Goal: Transaction & Acquisition: Purchase product/service

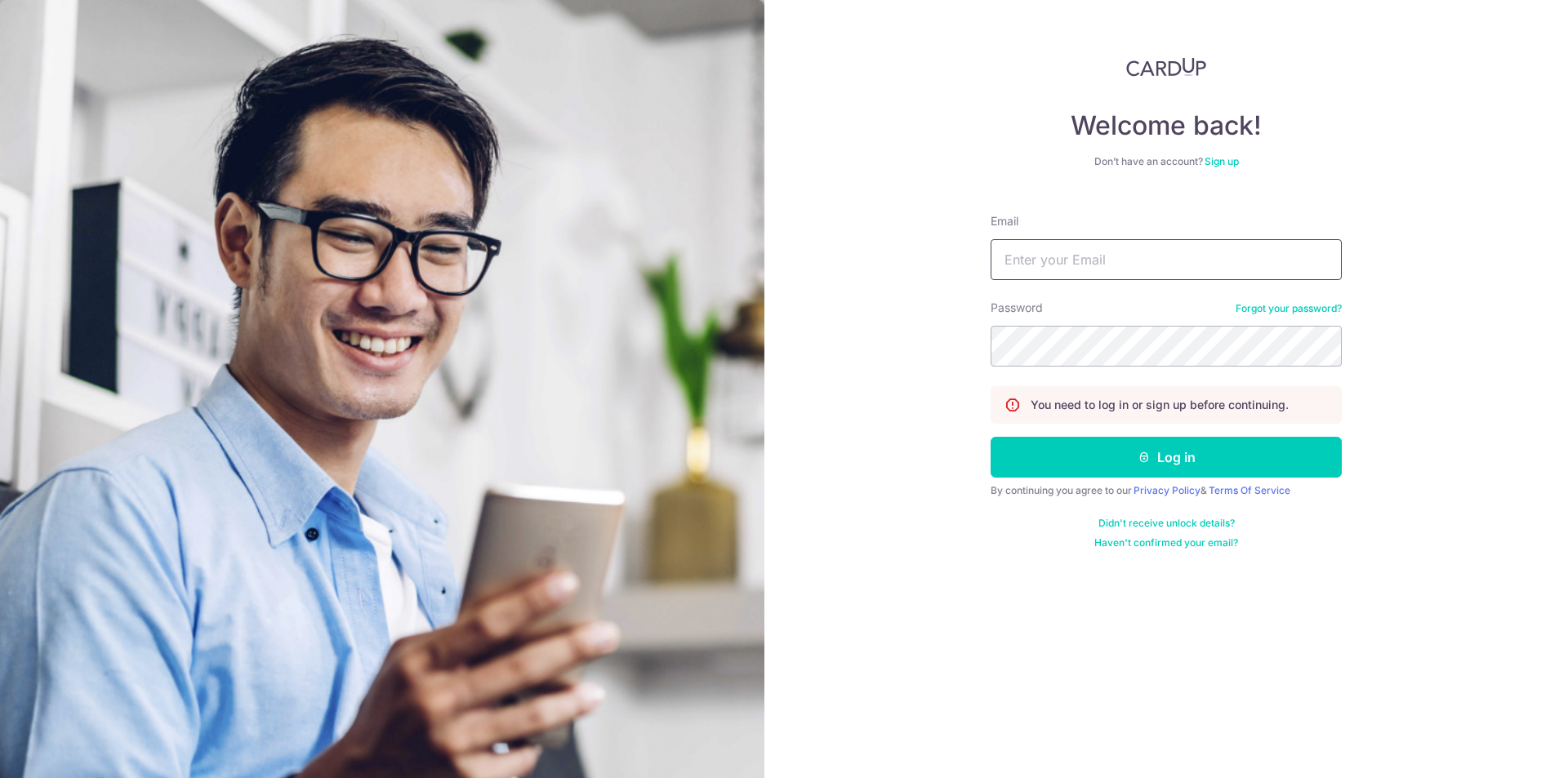
type input "[EMAIL_ADDRESS][DOMAIN_NAME]"
drag, startPoint x: 1409, startPoint y: 382, endPoint x: 1394, endPoint y: 395, distance: 19.8
click at [1407, 382] on div "Welcome back! Don’t have an account? Sign up Email jyuanng@gmail.com Password F…" at bounding box center [1166, 389] width 803 height 778
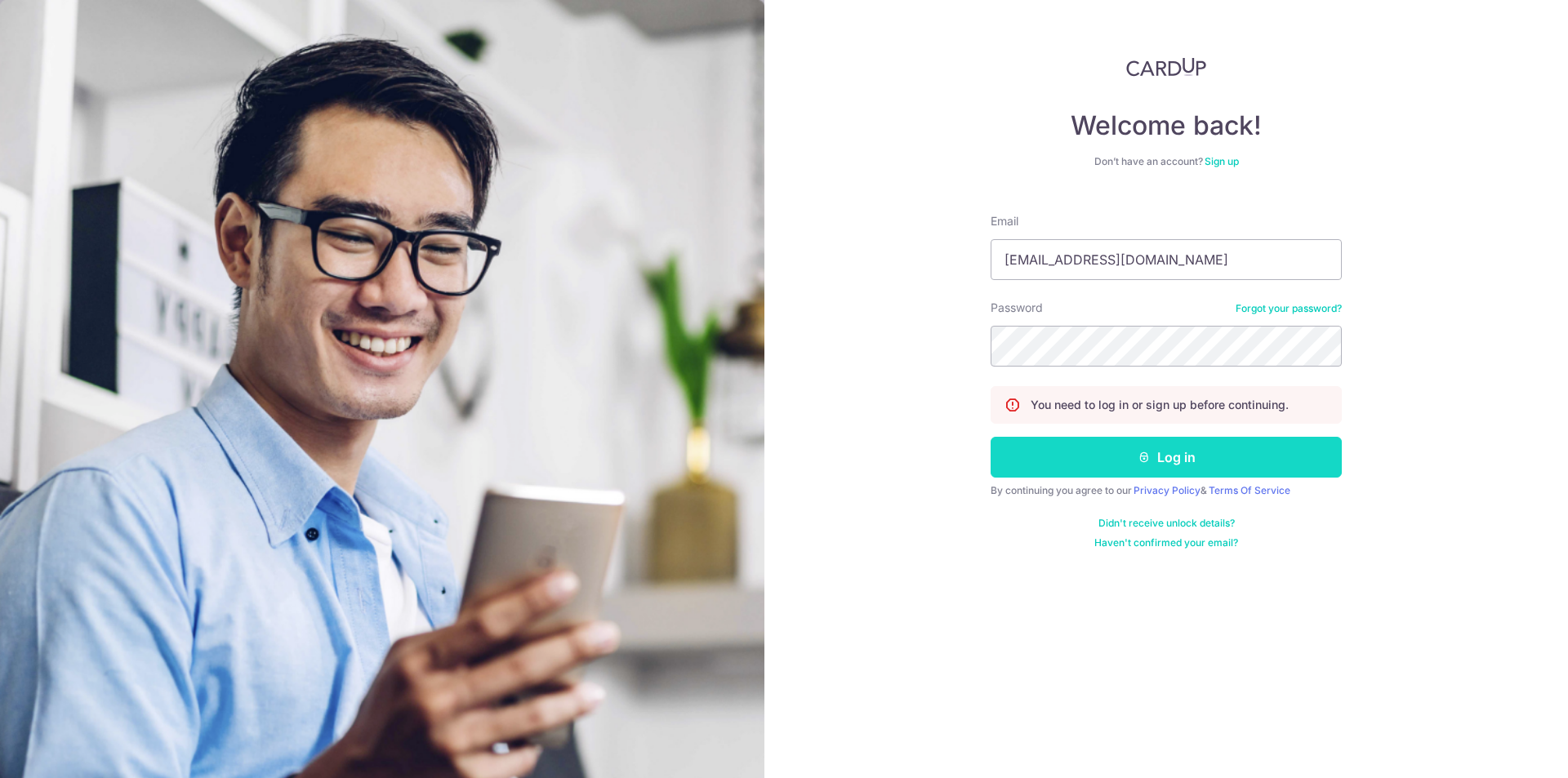
click at [1313, 453] on button "Log in" at bounding box center [1167, 456] width 351 height 41
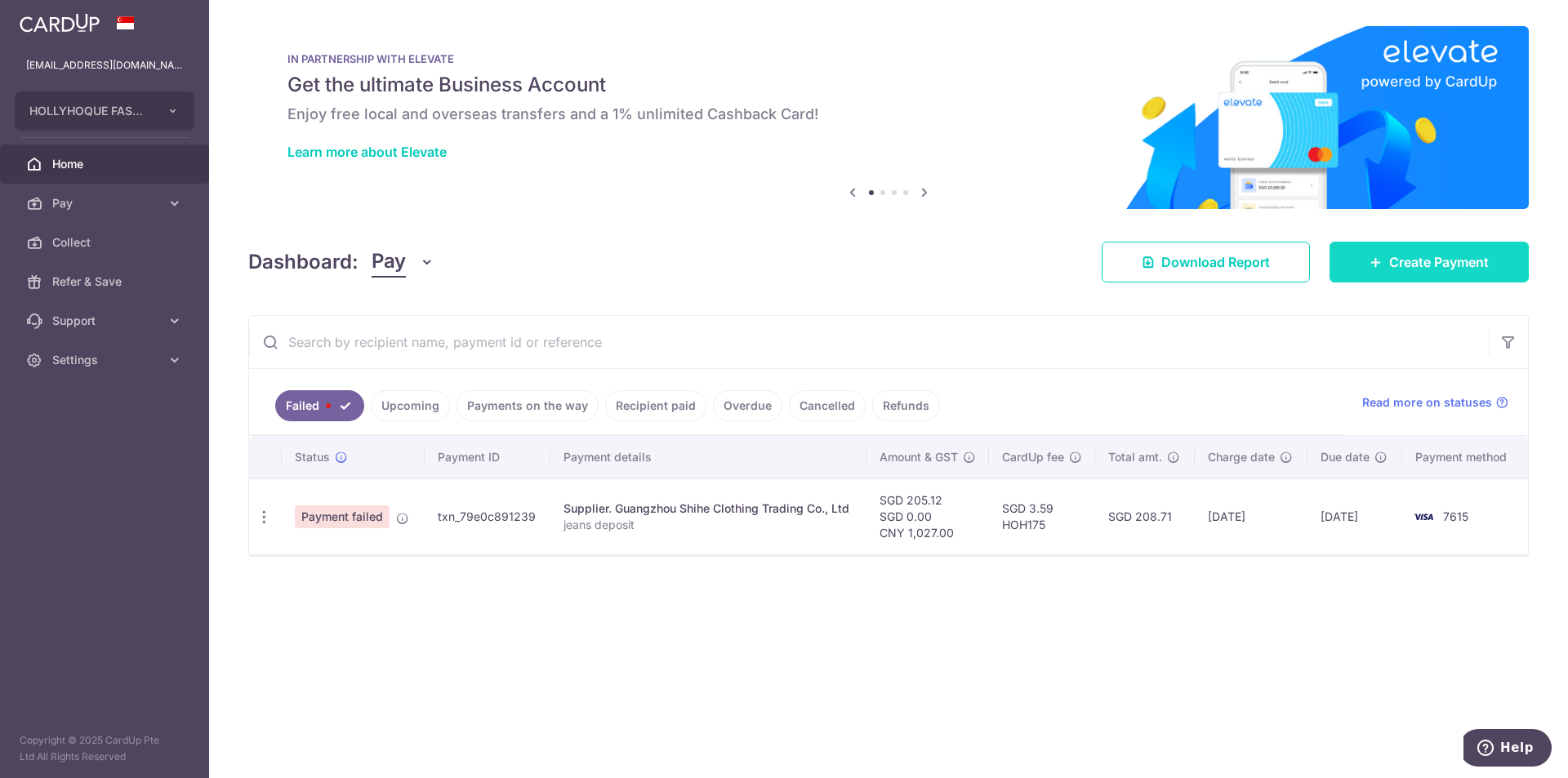
click at [1420, 251] on link "Create Payment" at bounding box center [1430, 262] width 199 height 41
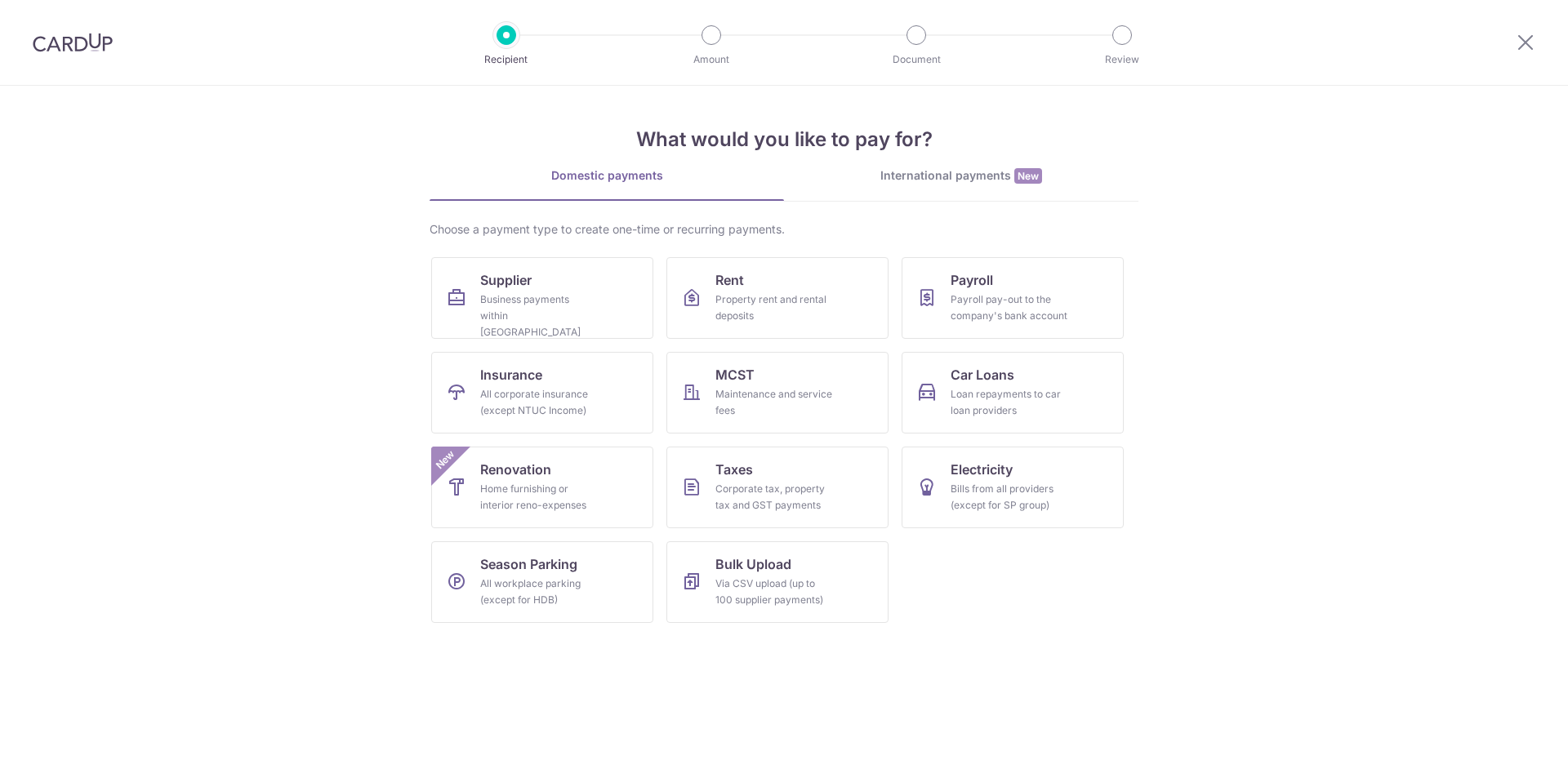
click at [972, 171] on div "International payments New" at bounding box center [962, 176] width 355 height 17
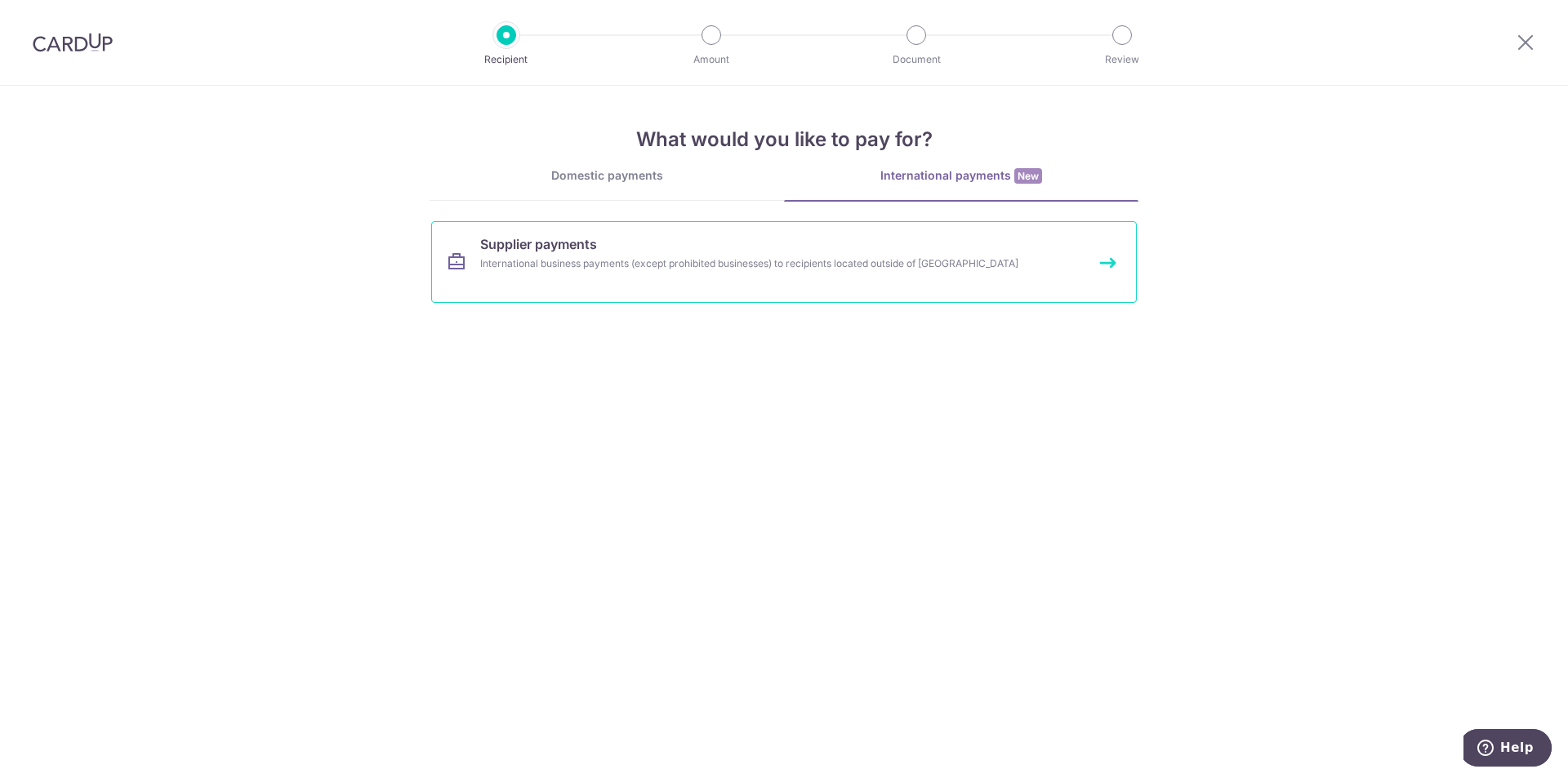
click at [763, 254] on link "Supplier payments International business payments (except prohibited businesses…" at bounding box center [784, 262] width 706 height 81
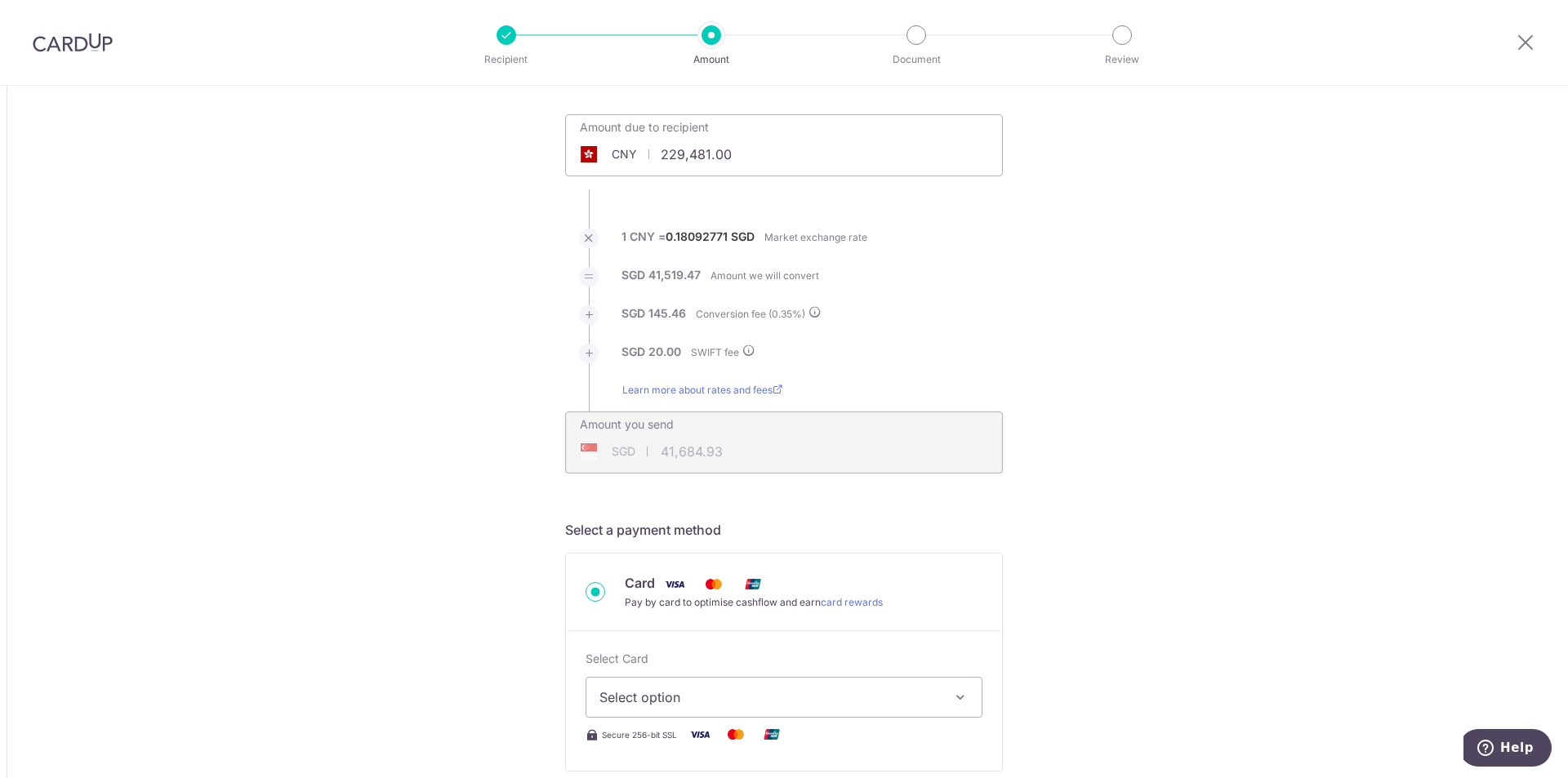
scroll to position [245, 0]
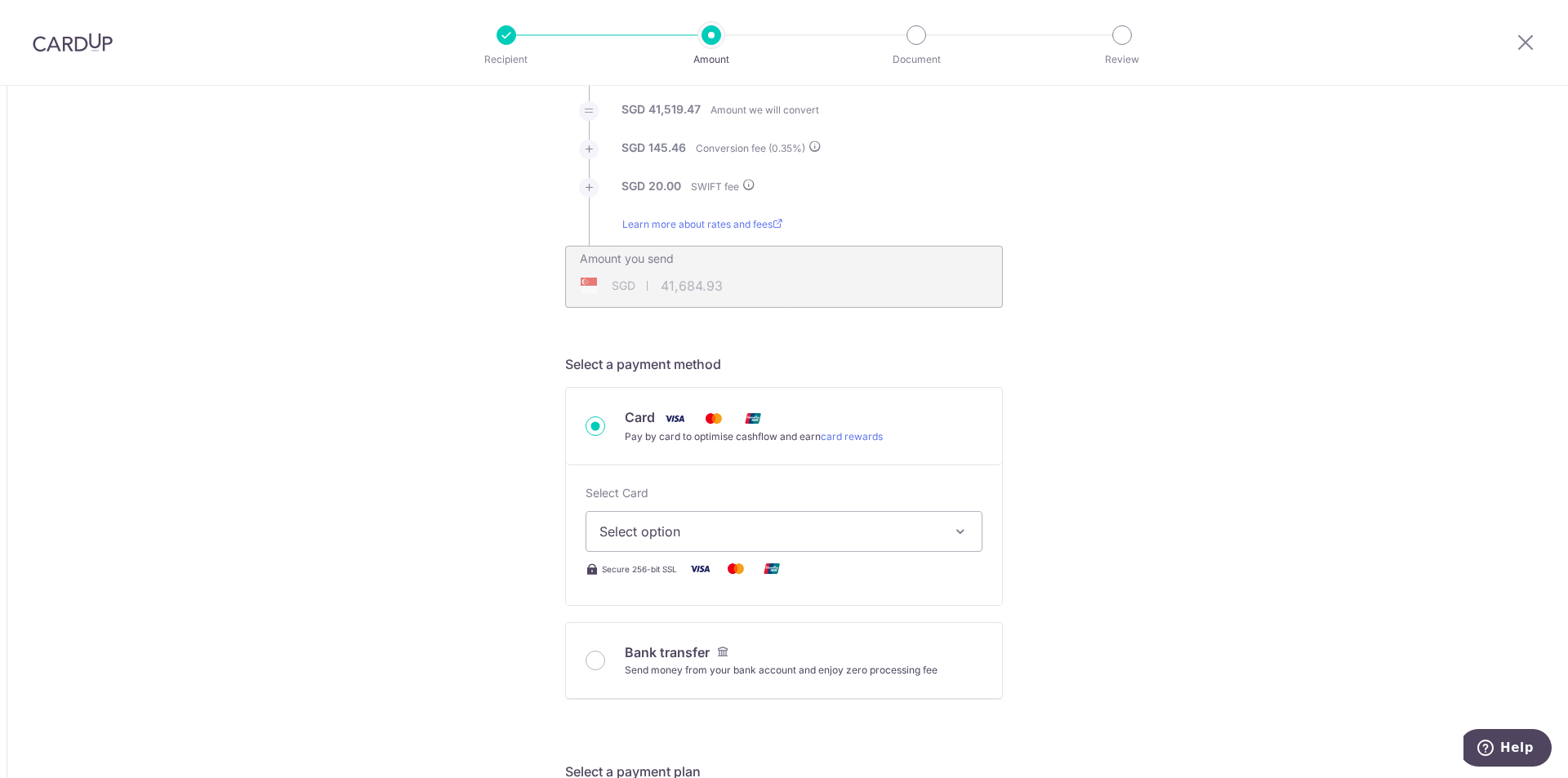
click at [733, 535] on span "Select option" at bounding box center [769, 532] width 340 height 20
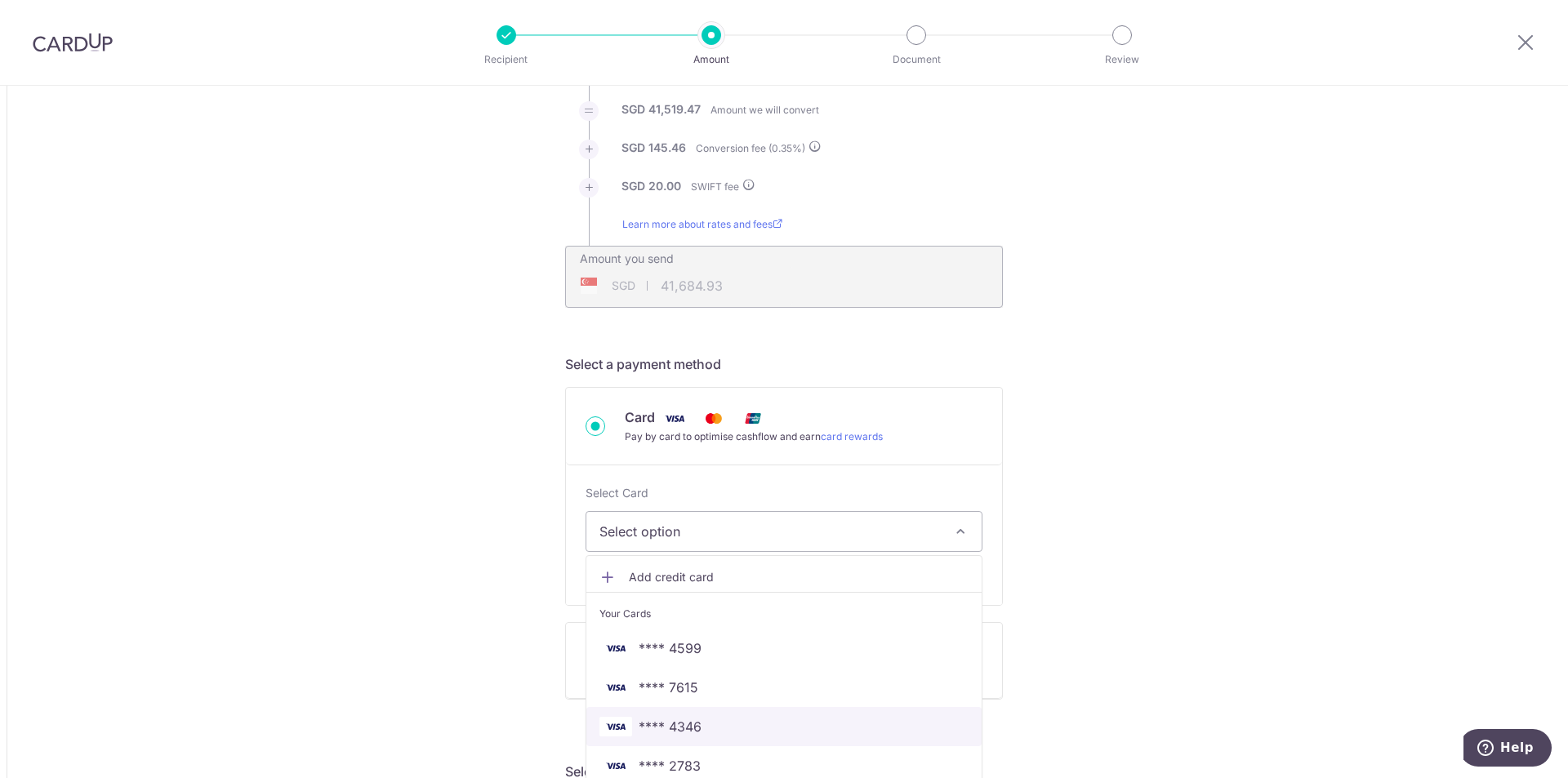
drag, startPoint x: 700, startPoint y: 729, endPoint x: 778, endPoint y: 564, distance: 182.5
click at [701, 729] on span "**** 4346" at bounding box center [784, 726] width 369 height 20
type input "229,481.00"
type input "41,685.26"
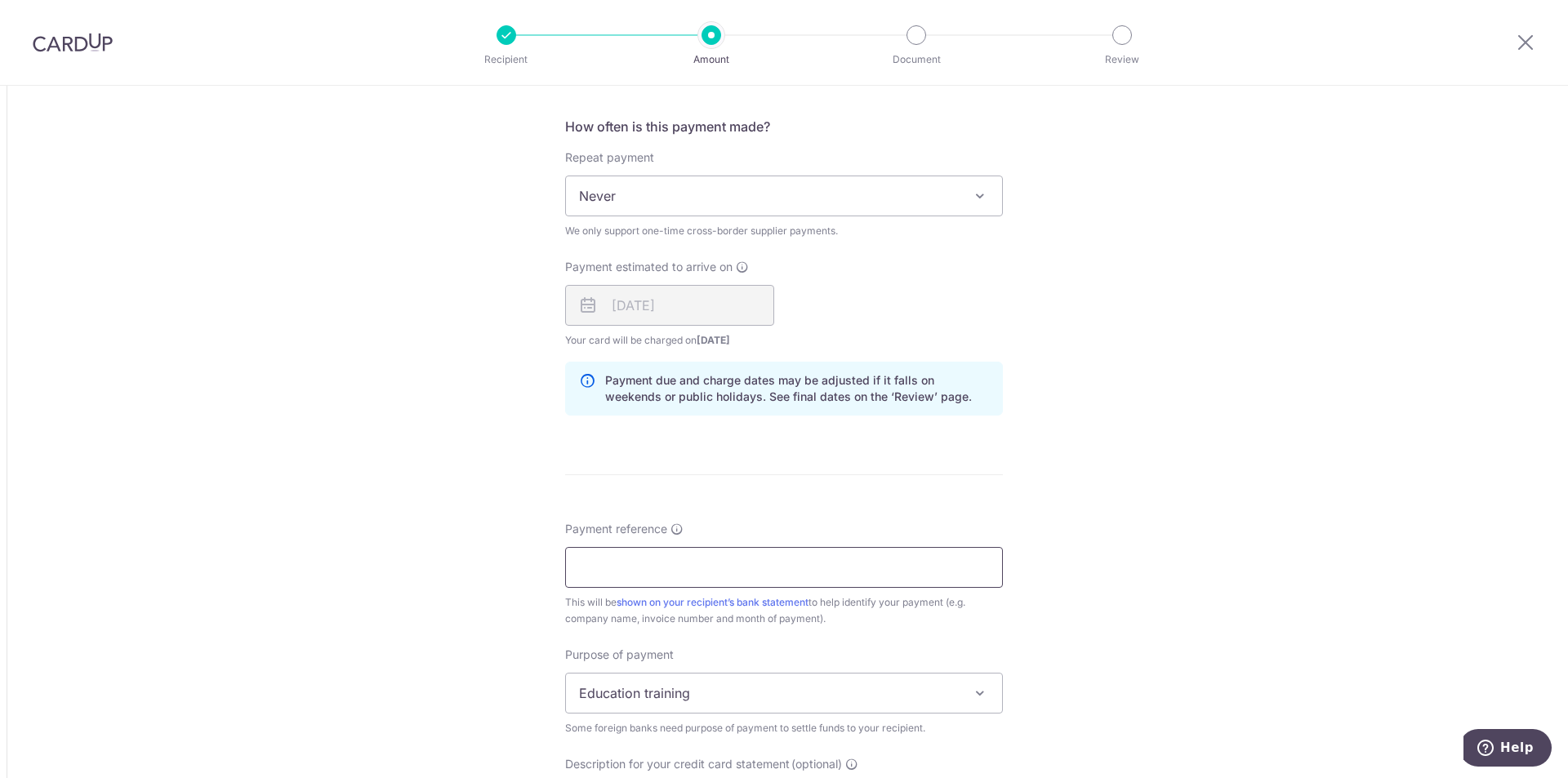
scroll to position [1062, 0]
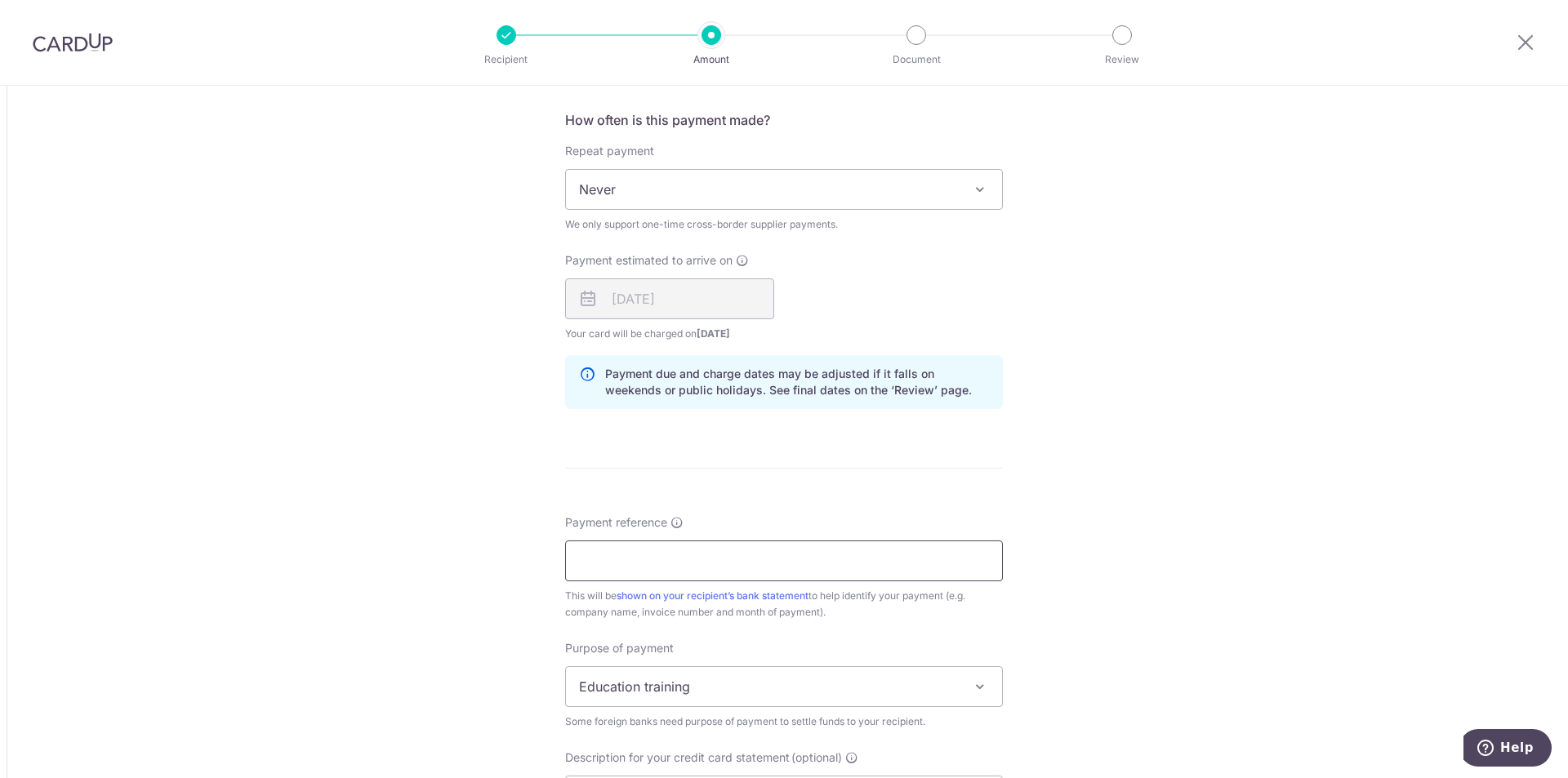
click at [718, 553] on input "Payment reference" at bounding box center [784, 560] width 438 height 41
drag, startPoint x: 712, startPoint y: 552, endPoint x: 303, endPoint y: 517, distance: 410.5
click at [302, 517] on div "Tell us more about your payment Amount due to recipient CNY 229,481.00 229481 1…" at bounding box center [784, 143] width 1568 height 2240
type input "Oct goods"
click at [689, 698] on span "Education training" at bounding box center [784, 686] width 436 height 39
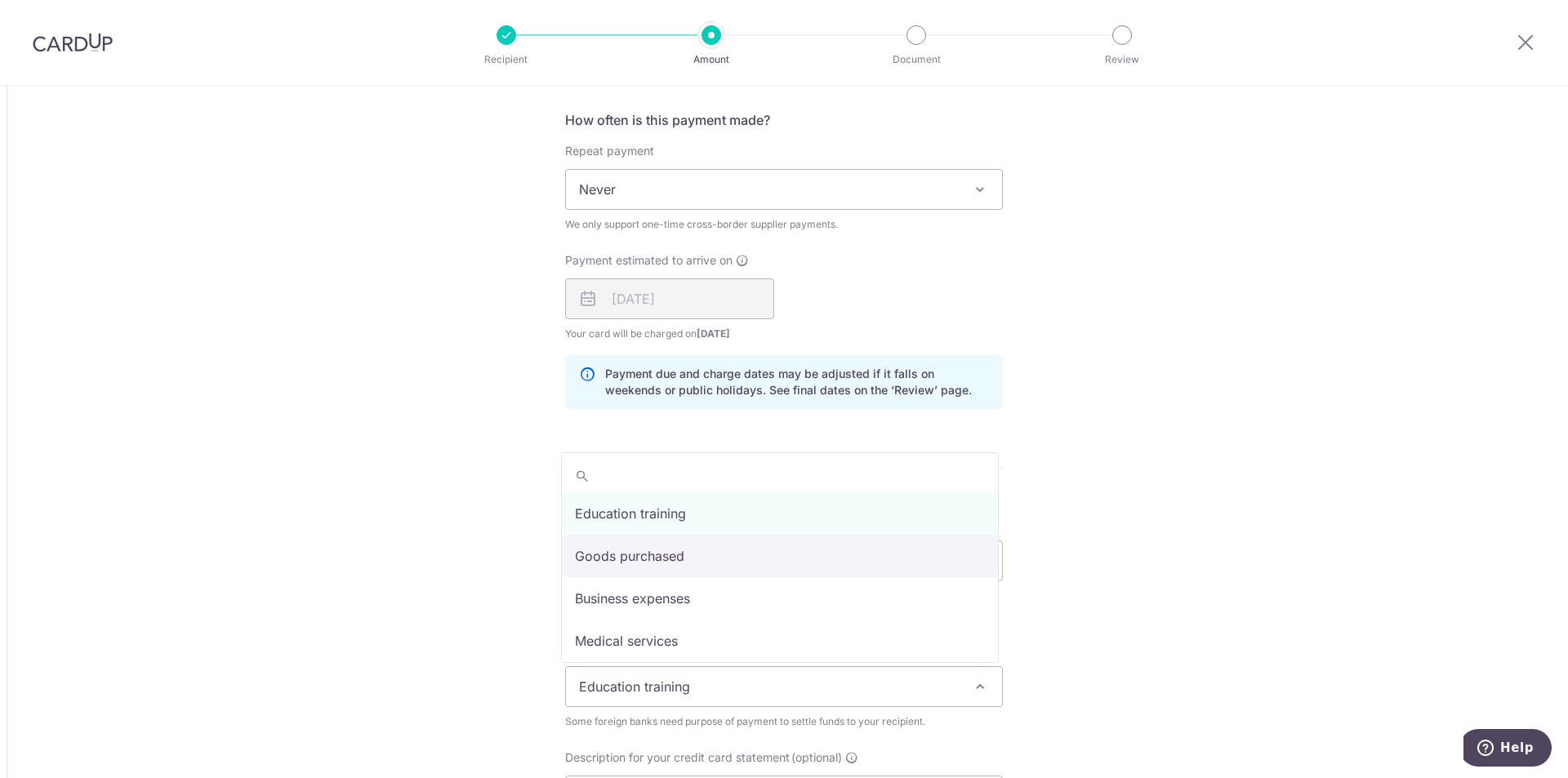
select select "Goods purchased"
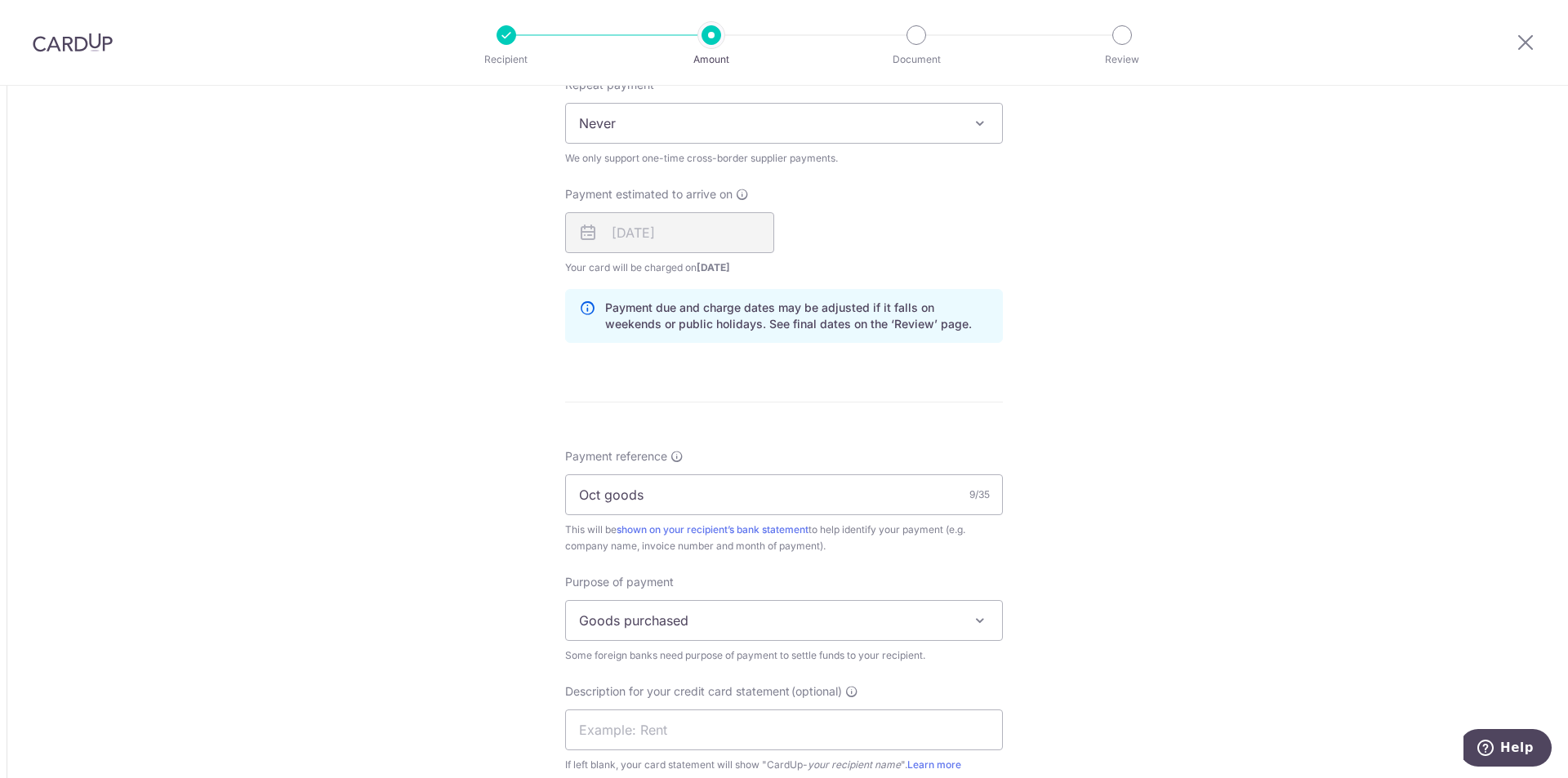
scroll to position [1306, 0]
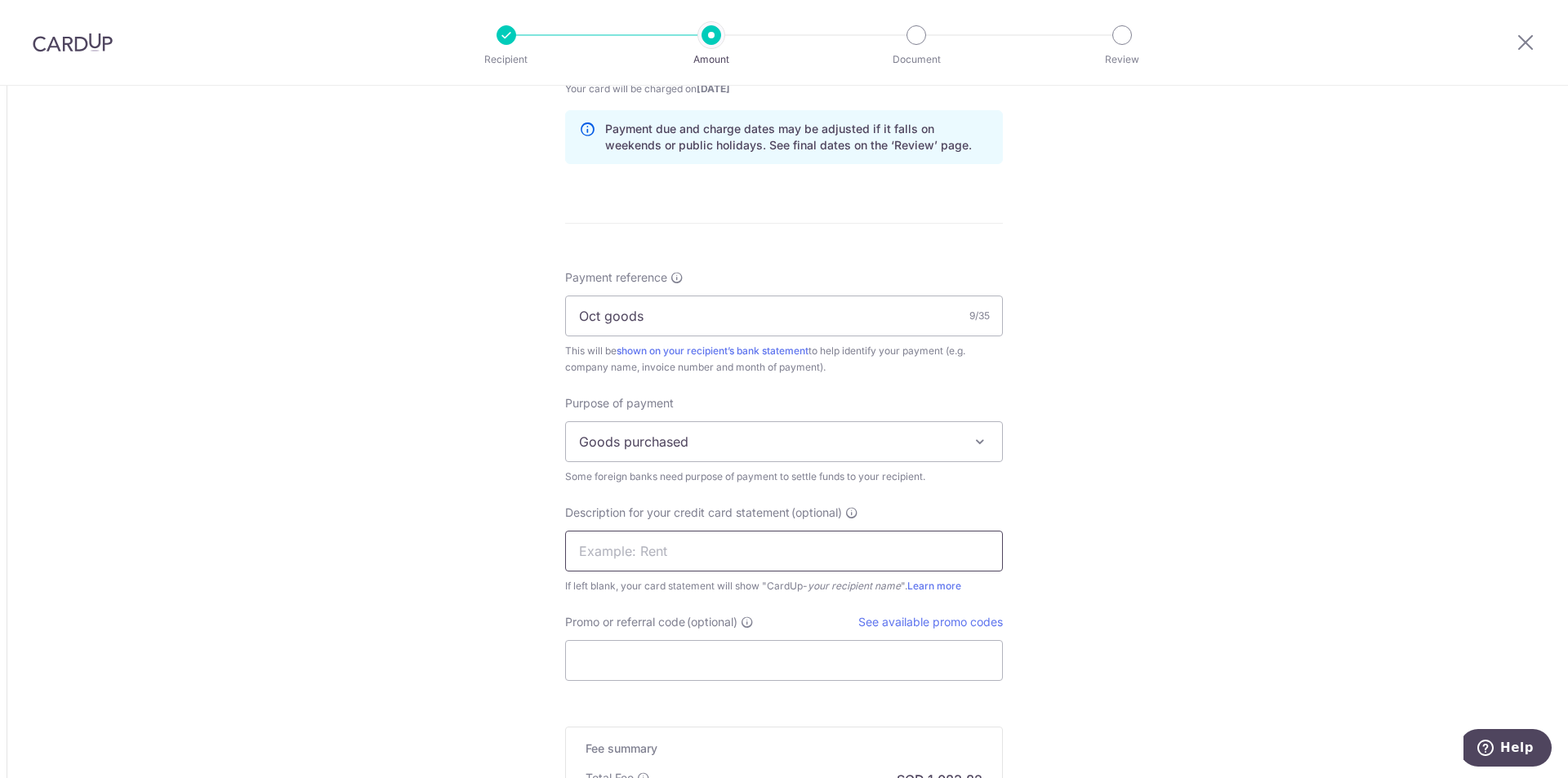
click at [683, 558] on input "text" at bounding box center [784, 551] width 438 height 41
paste input "Oct goods"
type input "Oct goods"
click at [702, 665] on input "Promo or referral code (optional)" at bounding box center [784, 660] width 438 height 41
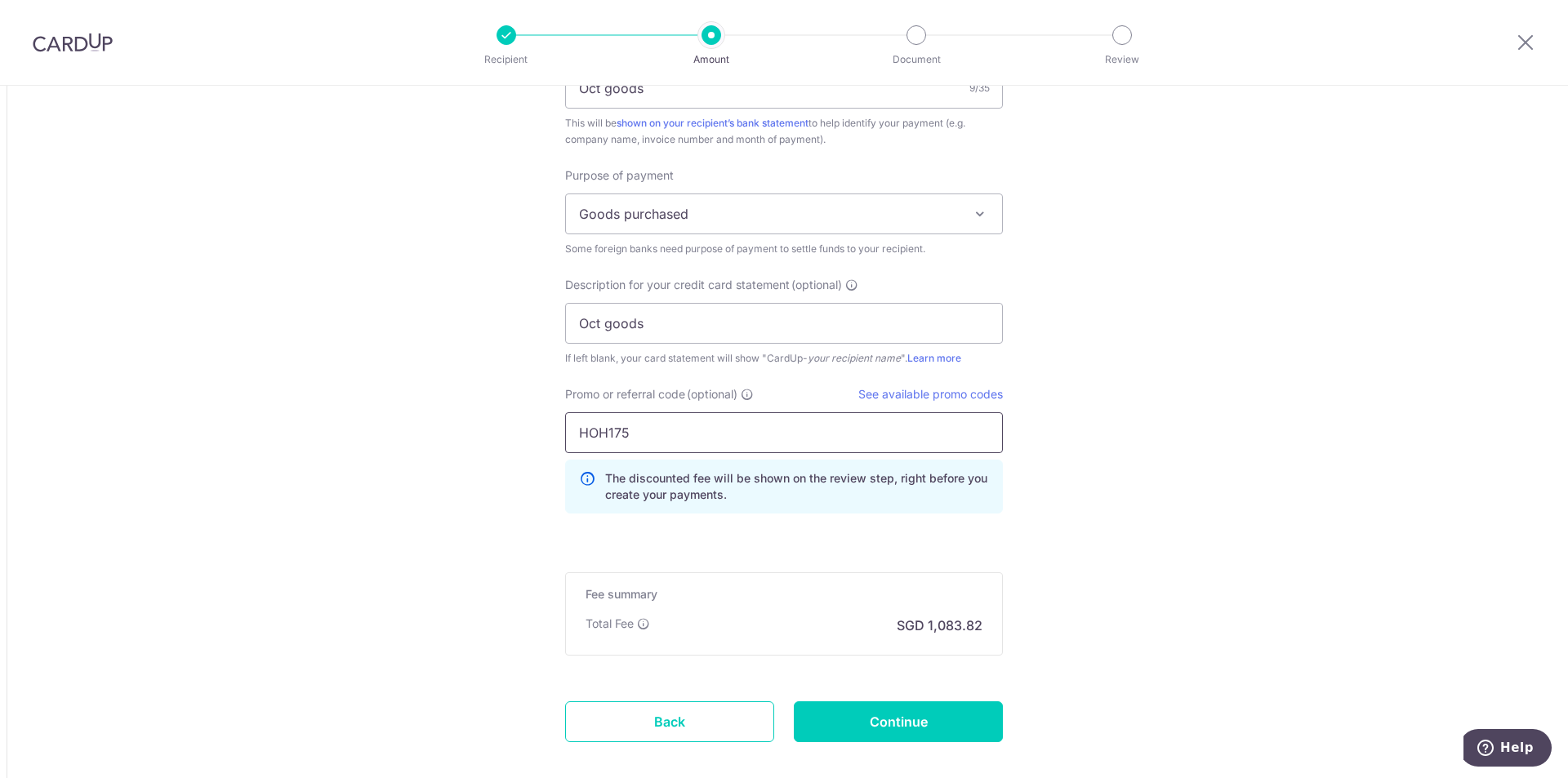
scroll to position [1621, 0]
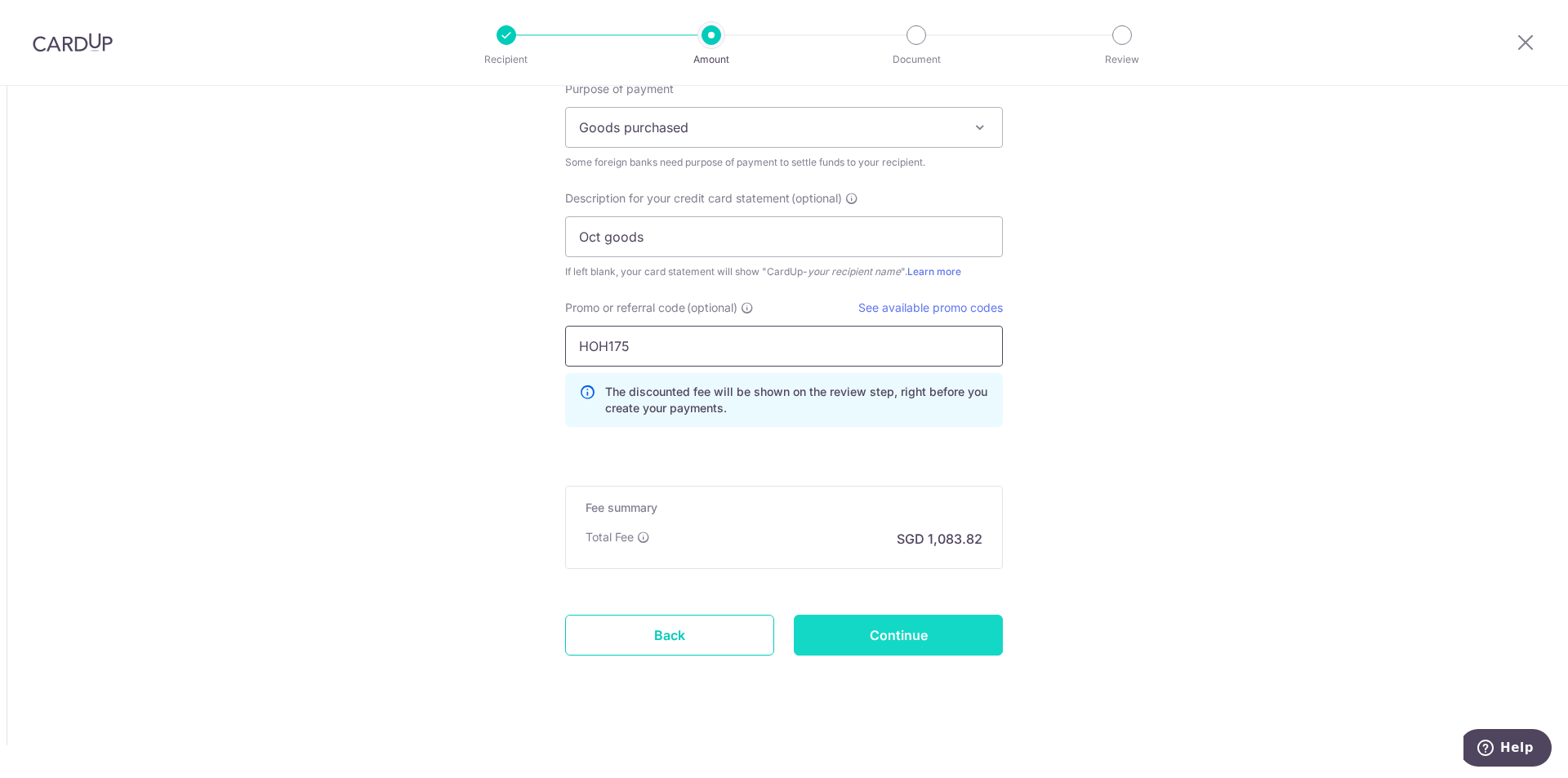
type input "HOH175"
click at [962, 635] on input "Continue" at bounding box center [899, 635] width 209 height 41
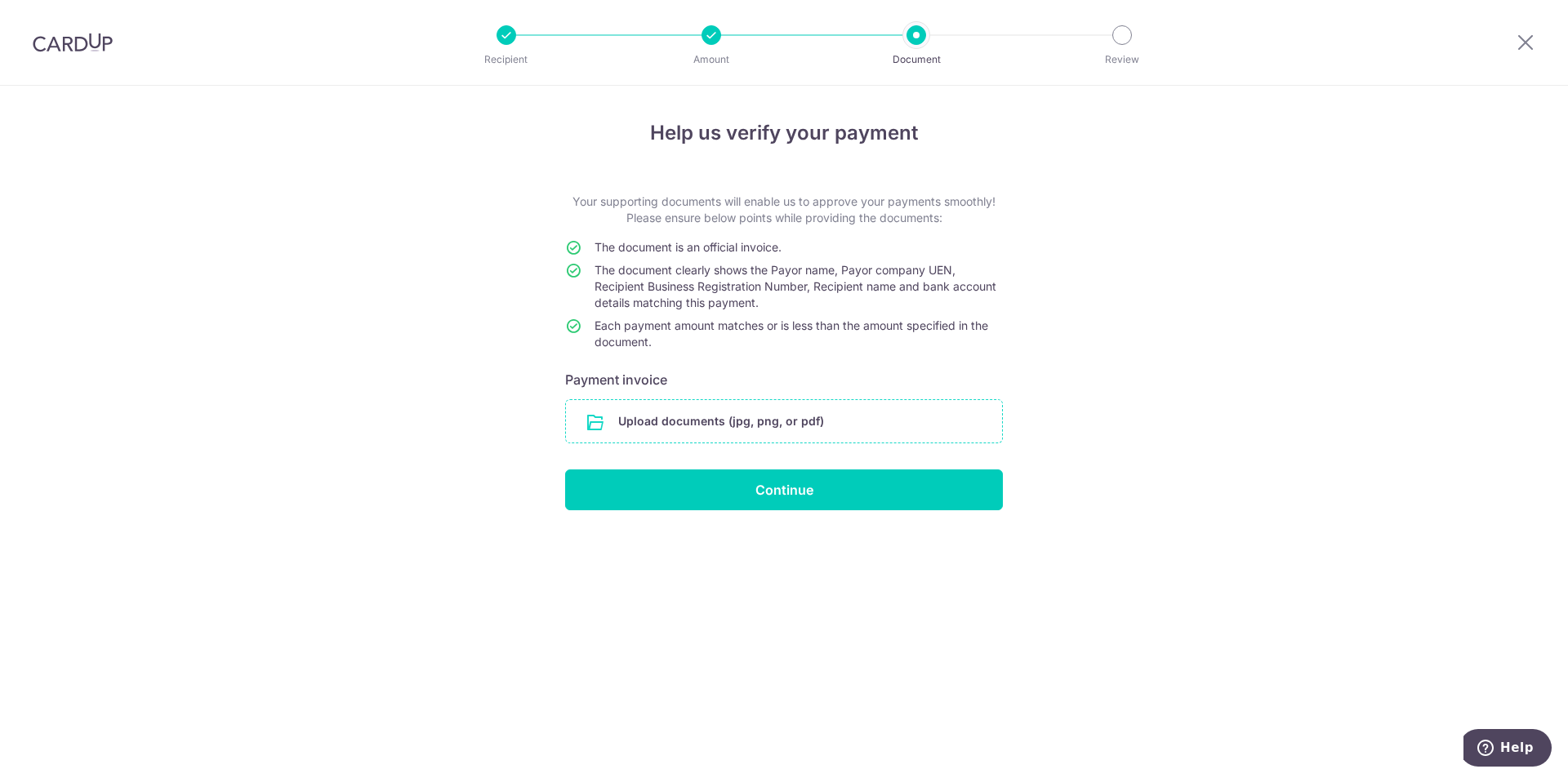
click at [842, 414] on input "file" at bounding box center [784, 421] width 436 height 42
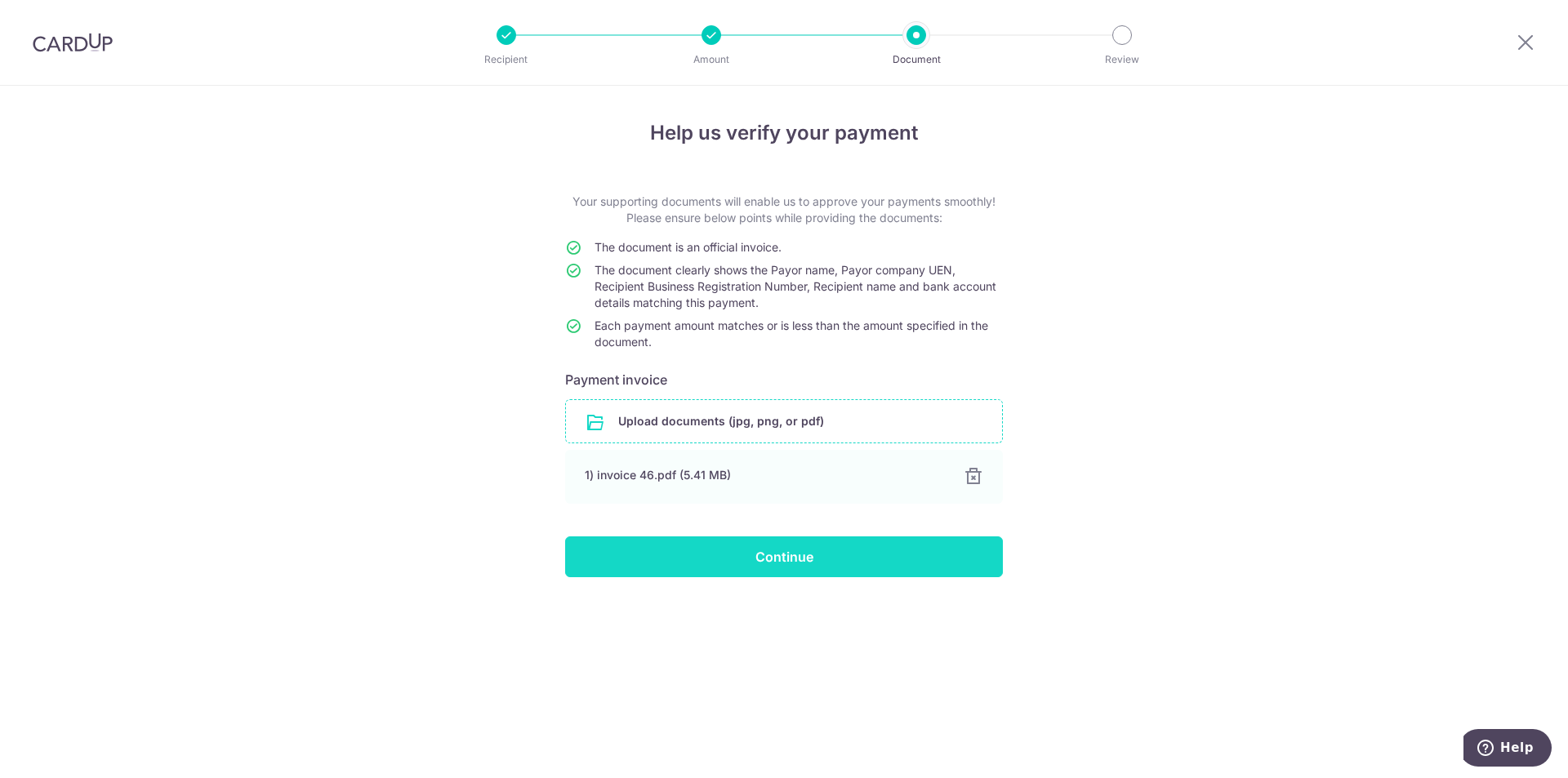
click at [743, 554] on input "Continue" at bounding box center [784, 557] width 438 height 41
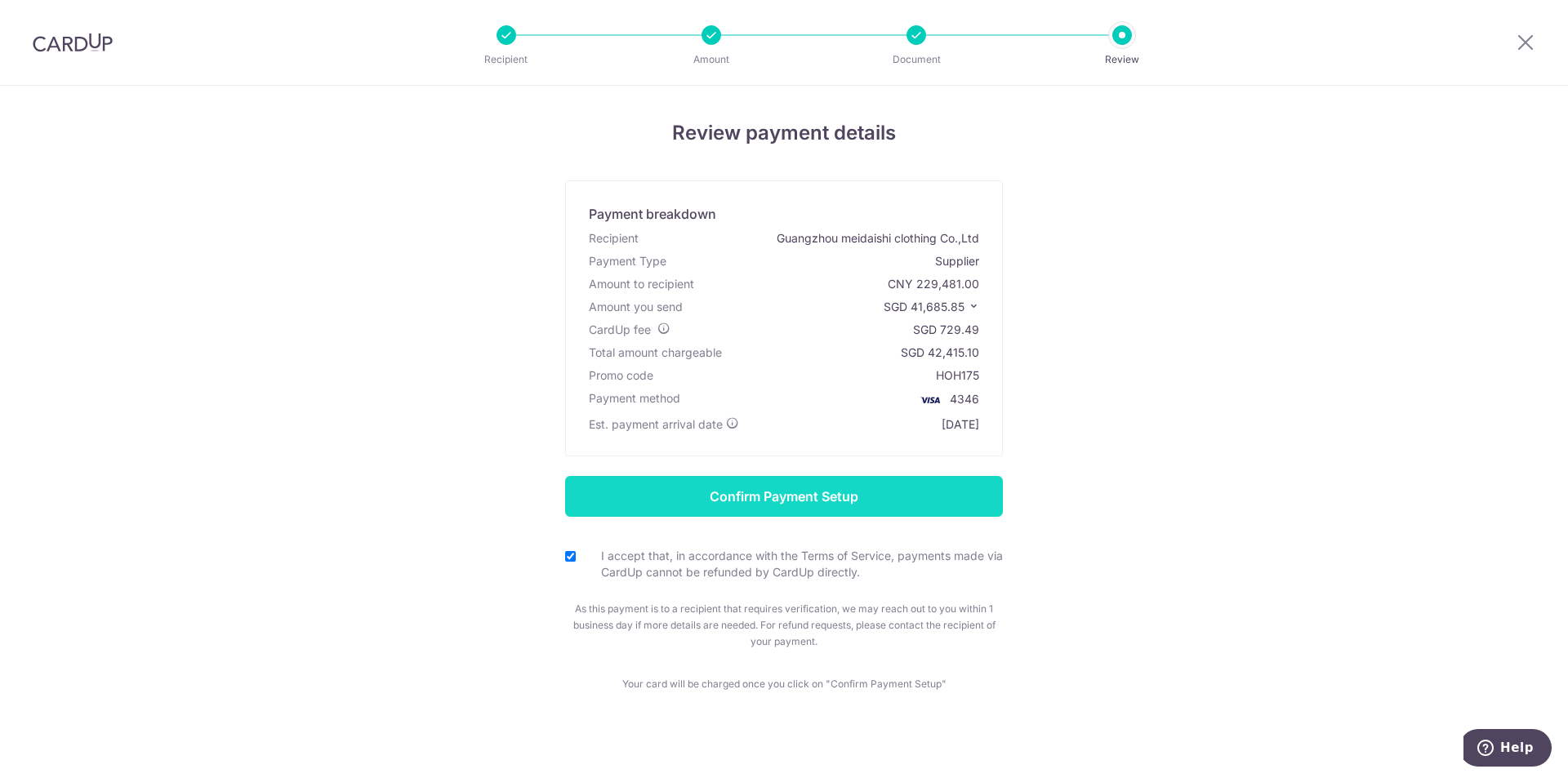
click at [759, 485] on input "Confirm Payment Setup" at bounding box center [784, 496] width 438 height 41
